Goal: Check status: Check status

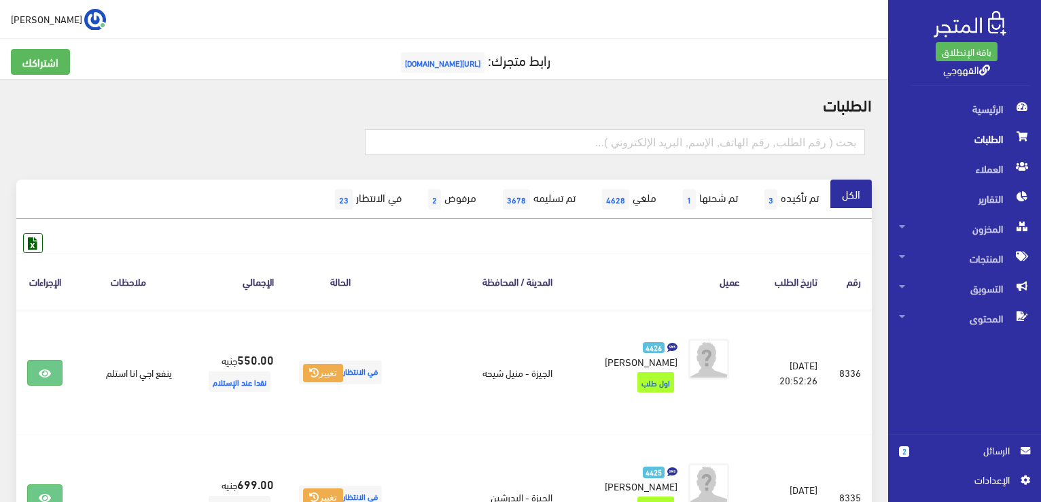
click at [957, 135] on span "الطلبات" at bounding box center [964, 139] width 131 height 30
drag, startPoint x: 968, startPoint y: 493, endPoint x: 957, endPoint y: 107, distance: 386.8
click at [957, 107] on span "الرئيسية" at bounding box center [964, 109] width 131 height 30
